Goal: Find specific page/section: Find specific page/section

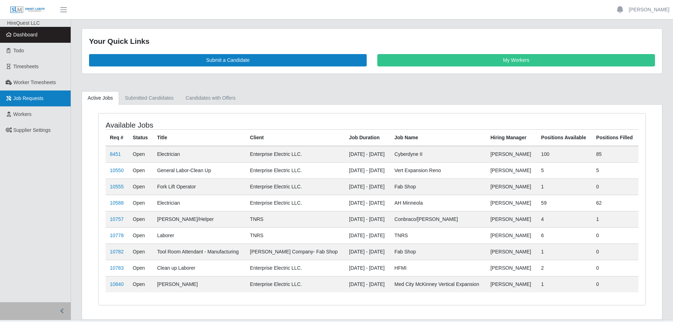
click at [19, 99] on span "Job Requests" at bounding box center [28, 98] width 30 height 6
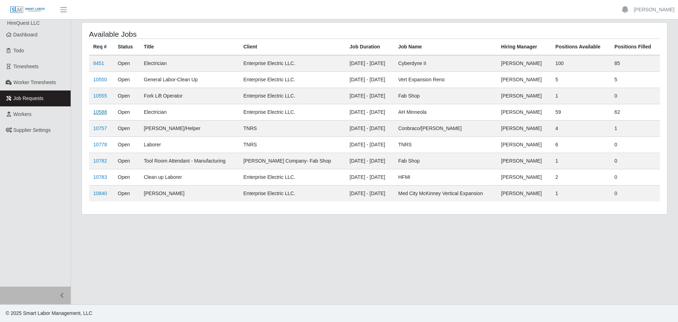
click at [101, 111] on link "10588" at bounding box center [100, 112] width 14 height 6
